Goal: Information Seeking & Learning: Learn about a topic

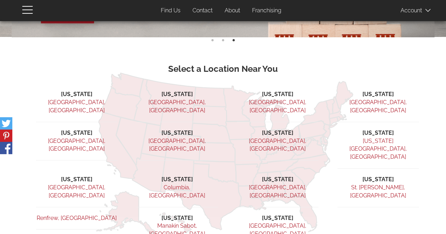
scroll to position [224, 0]
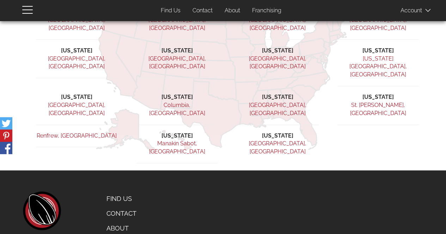
click at [119, 221] on link "About" at bounding box center [135, 228] width 69 height 15
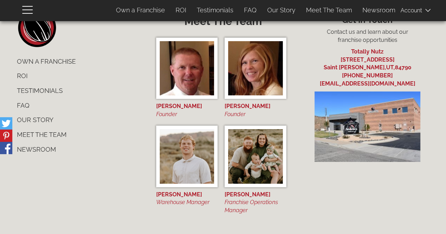
scroll to position [2628, 0]
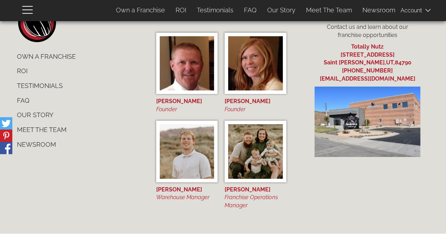
click at [33, 112] on link "Our Story" at bounding box center [79, 115] width 134 height 15
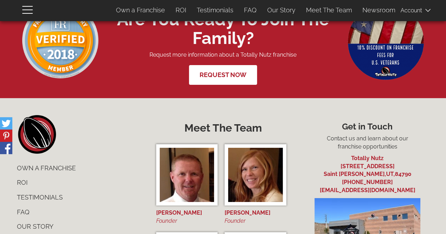
scroll to position [2558, 0]
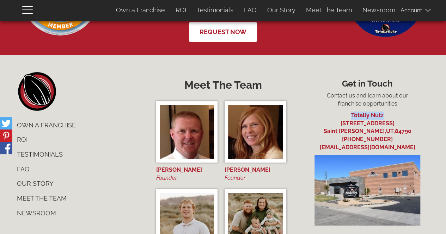
drag, startPoint x: 385, startPoint y: 117, endPoint x: 347, endPoint y: 115, distance: 38.1
click at [347, 115] on li "Totally Nutz" at bounding box center [367, 116] width 134 height 8
copy link "Totally Nutz"
